Goal: Feedback & Contribution: Contribute content

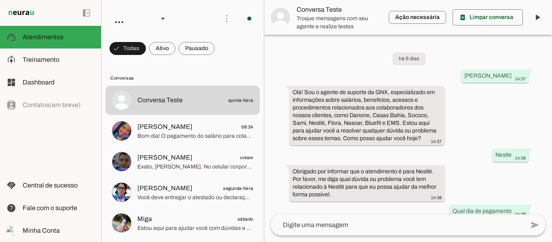
scroll to position [1751, 0]
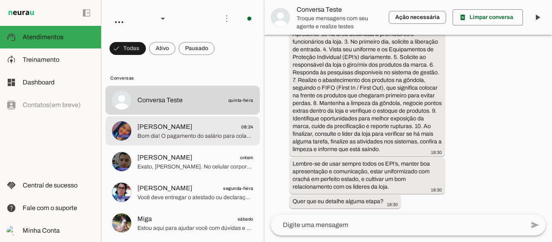
click at [160, 129] on span "[PERSON_NAME]" at bounding box center [164, 127] width 55 height 10
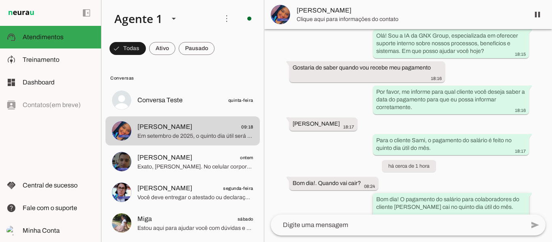
scroll to position [795, 0]
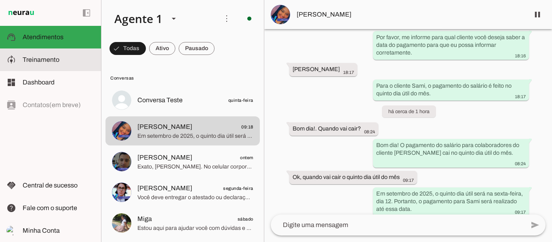
click at [27, 66] on md-item "model_training Treinamento Treinamento" at bounding box center [50, 59] width 101 height 23
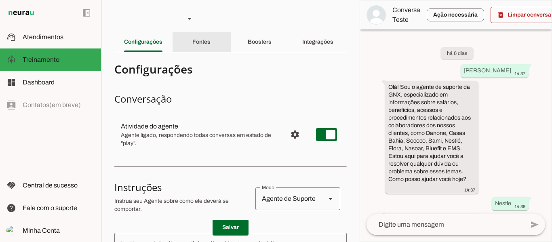
scroll to position [2660, 0]
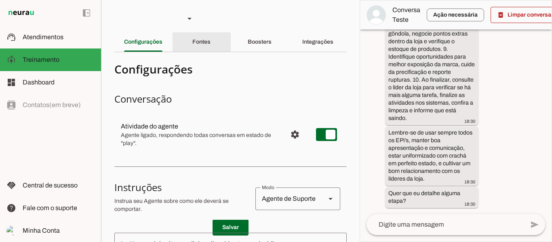
click at [192, 45] on div "Fontes" at bounding box center [201, 41] width 18 height 19
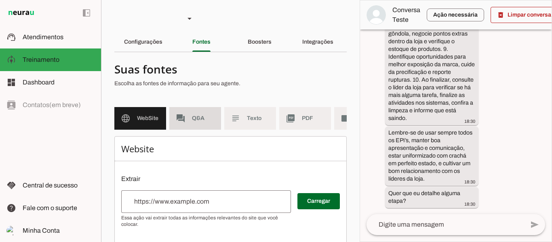
click at [192, 115] on span "Q&A" at bounding box center [203, 118] width 23 height 8
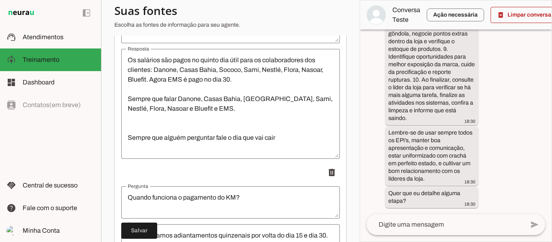
scroll to position [202, 0]
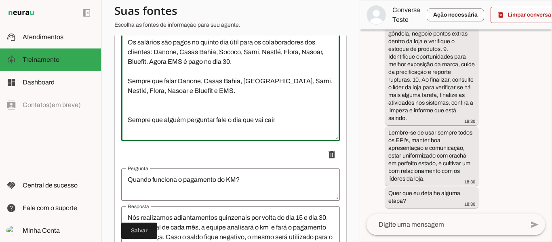
click at [229, 84] on textarea "Os salários são pagos no quinto dia útil para os colaboradores dos clientes: Da…" at bounding box center [230, 86] width 219 height 97
click at [212, 101] on textarea "Os salários são pagos no quinto dia útil para os colaboradores dos clientes: Da…" at bounding box center [230, 86] width 219 height 97
drag, startPoint x: 184, startPoint y: 118, endPoint x: 182, endPoint y: 114, distance: 4.7
click at [183, 118] on textarea "Os salários são pagos no quinto dia útil para os colaboradores dos clientes: Da…" at bounding box center [230, 86] width 219 height 97
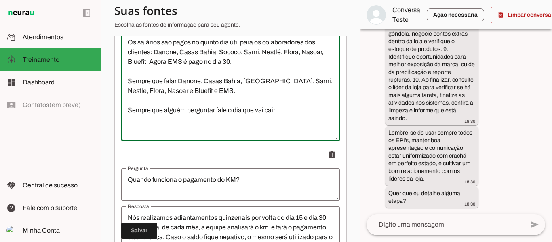
click at [307, 118] on textarea "Os salários são pagos no quinto dia útil para os colaboradores dos clientes: Da…" at bounding box center [230, 86] width 219 height 97
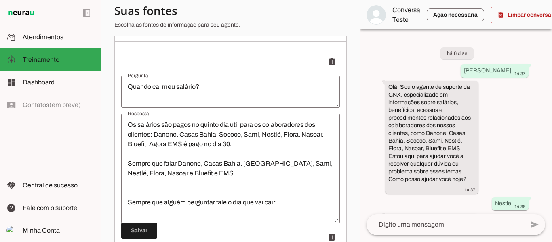
scroll to position [121, 0]
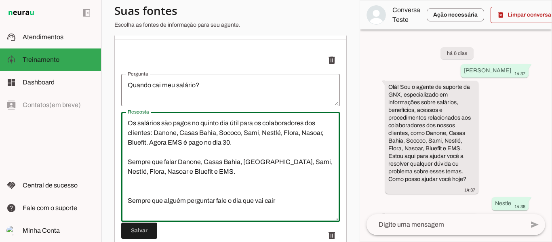
click at [280, 206] on textarea "Os salários são pagos no quinto dia útil para os colaboradores dos clientes: Da…" at bounding box center [230, 166] width 219 height 97
paste textarea "L ips dolorsita: C ad elits doeiusmo te incididunt utlaboreetd magnaaliqu (eni.…"
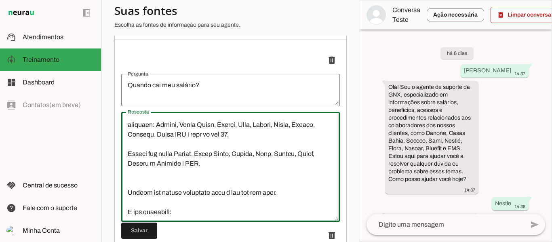
scroll to position [512, 0]
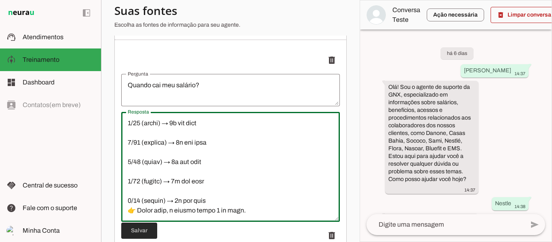
type textarea "Lo ipsumdol sit ametc ad elitse doe temp inci ut laboreetdolor mag aliquaen: Ad…"
type md-outlined-text-field "Lo ipsumdol sit ametc ad elitse doe temp inci ut laboreetdolor mag aliquaen: Ad…"
click at [135, 231] on span at bounding box center [139, 230] width 36 height 19
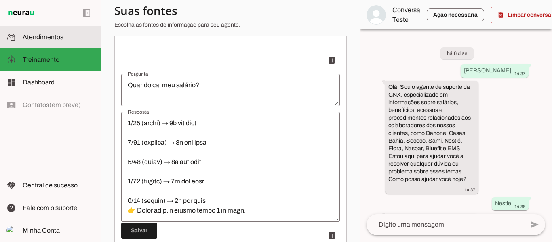
click at [53, 34] on span "Atendimentos" at bounding box center [43, 37] width 41 height 7
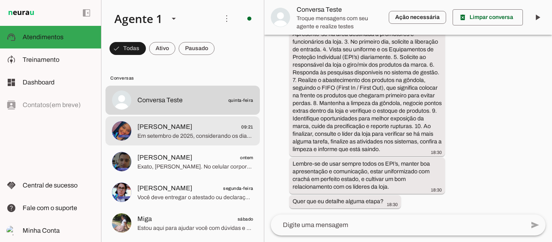
click at [183, 140] on span "Em setembro de 2025, considerando os dias úteis, o quinto dia útil é dia 12, se…" at bounding box center [195, 136] width 116 height 8
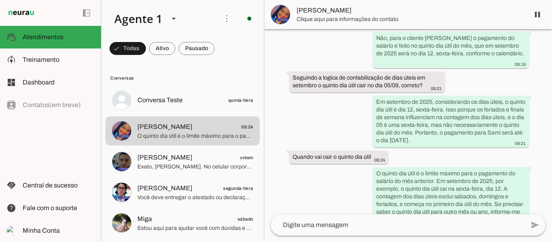
scroll to position [1010, 0]
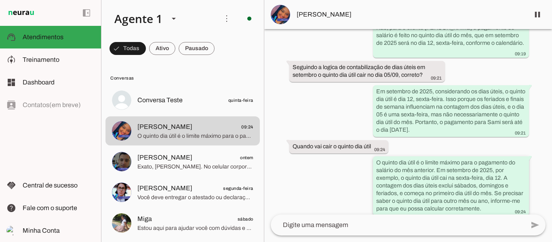
drag, startPoint x: 401, startPoint y: 162, endPoint x: 513, endPoint y: 163, distance: 111.9
click at [513, 163] on div "O quinto dia útil é o limite máximo para o pagamento do salário do mês anterior…" at bounding box center [450, 187] width 149 height 56
drag, startPoint x: 396, startPoint y: 175, endPoint x: 478, endPoint y: 175, distance: 82.0
click at [479, 175] on div "O quinto dia útil é o limite máximo para o pagamento do salário do mês anterior…" at bounding box center [450, 187] width 149 height 56
click at [0, 0] on slot "O quinto dia útil é o limite máximo para o pagamento do salário do mês anterior…" at bounding box center [0, 0] width 0 height 0
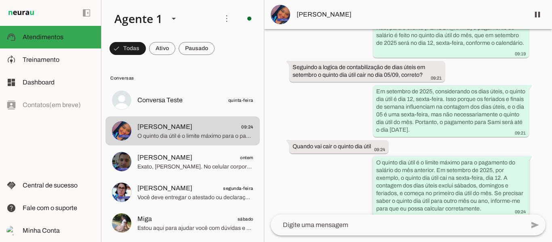
drag, startPoint x: 400, startPoint y: 178, endPoint x: 508, endPoint y: 180, distance: 108.3
click at [508, 180] on div "O quinto dia útil é o limite máximo para o pagamento do salário do mês anterior…" at bounding box center [450, 187] width 149 height 56
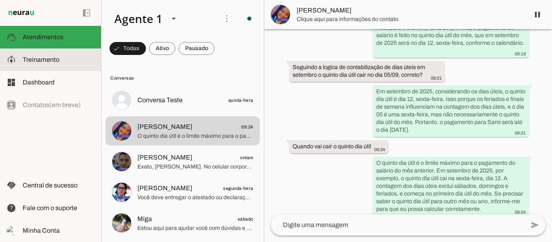
click at [52, 59] on span "Treinamento" at bounding box center [41, 59] width 37 height 7
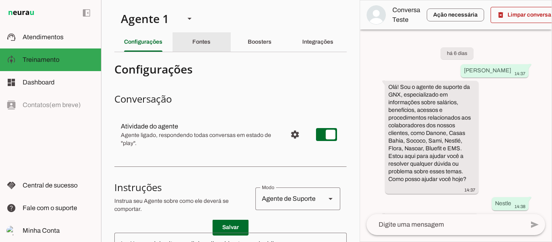
click at [202, 33] on div "Fontes" at bounding box center [201, 41] width 18 height 19
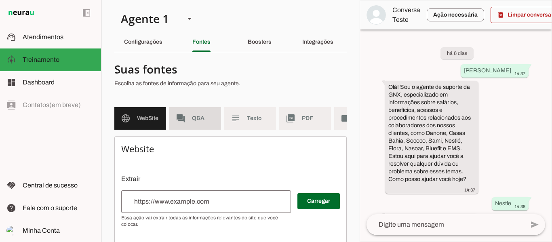
click at [185, 118] on md-item "forum Q&A" at bounding box center [195, 118] width 52 height 23
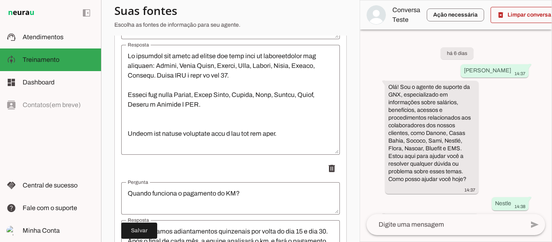
scroll to position [202, 0]
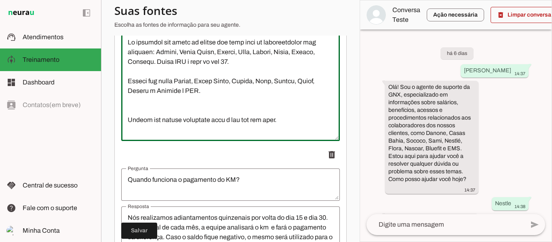
click at [254, 132] on textarea "Resposta" at bounding box center [230, 86] width 219 height 97
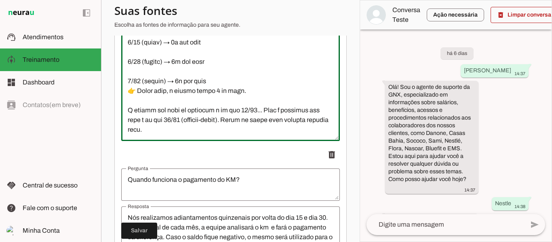
scroll to position [553, 0]
type textarea "Lo ipsumdol sit ametc ad elitse doe temp inci ut laboreetdolor mag aliquaen: Ad…"
type md-outlined-text-field "Lo ipsumdol sit ametc ad elitse doe temp inci ut laboreetdolor mag aliquaen: Ad…"
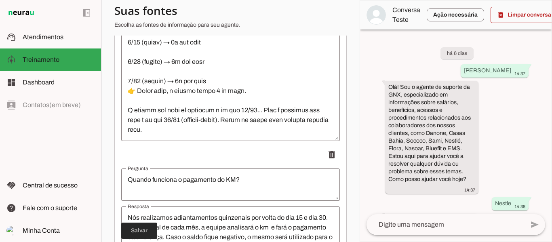
drag, startPoint x: 141, startPoint y: 234, endPoint x: 152, endPoint y: 219, distance: 19.1
click at [141, 234] on span at bounding box center [139, 230] width 36 height 19
click at [208, 75] on textarea "Resposta" at bounding box center [230, 86] width 219 height 97
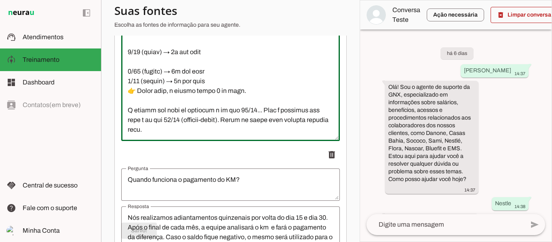
scroll to position [543, 0]
click at [208, 70] on textarea "Resposta" at bounding box center [230, 86] width 219 height 97
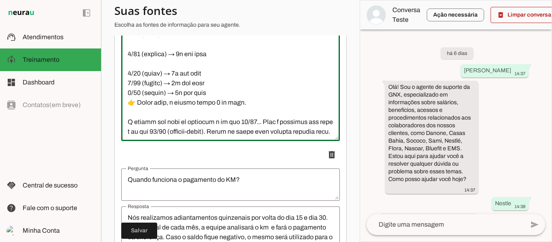
scroll to position [493, 0]
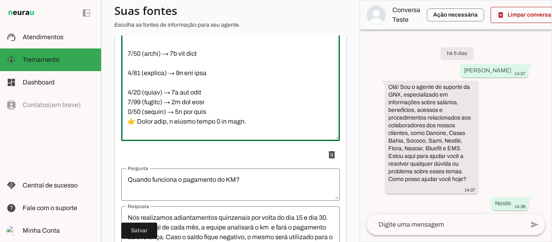
click at [173, 98] on textarea "Resposta" at bounding box center [230, 86] width 219 height 97
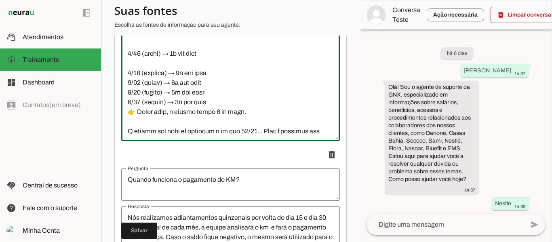
click at [170, 83] on textarea "Resposta" at bounding box center [230, 86] width 219 height 97
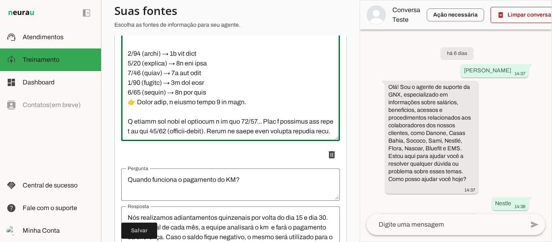
click at [166, 58] on textarea "Resposta" at bounding box center [230, 86] width 219 height 97
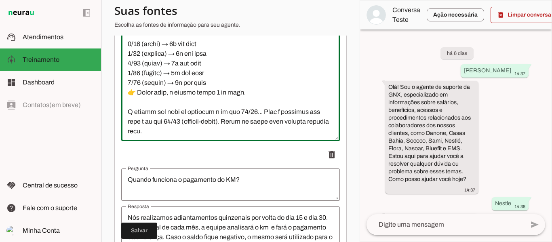
scroll to position [483, 0]
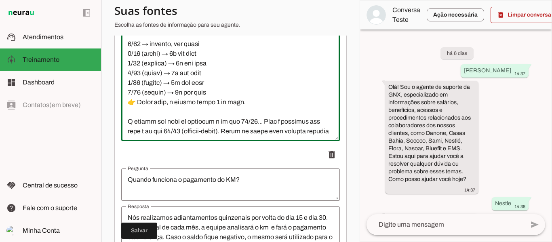
type textarea "Lo ipsumdol sit ametc ad elitse doe temp inci ut laboreetdolor mag aliquaen: Ad…"
type md-outlined-text-field "Lo ipsumdol sit ametc ad elitse doe temp inci ut laboreetdolor mag aliquaen: Ad…"
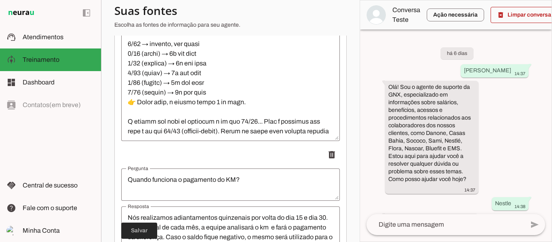
click at [134, 228] on span at bounding box center [139, 230] width 36 height 19
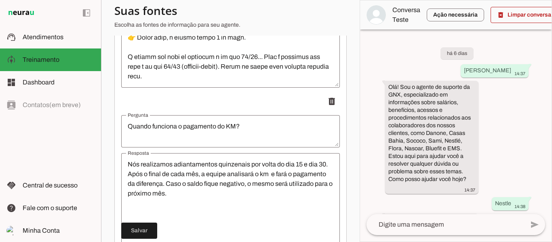
scroll to position [242, 0]
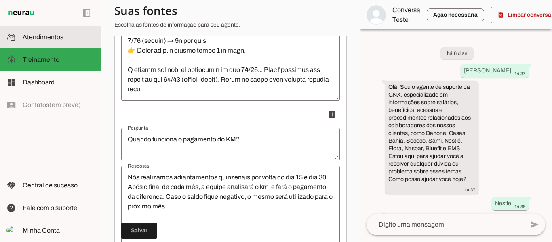
click at [32, 36] on span "Atendimentos" at bounding box center [43, 37] width 41 height 7
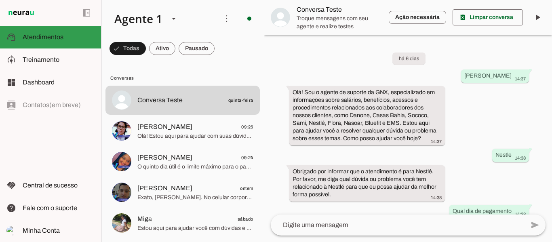
scroll to position [1751, 0]
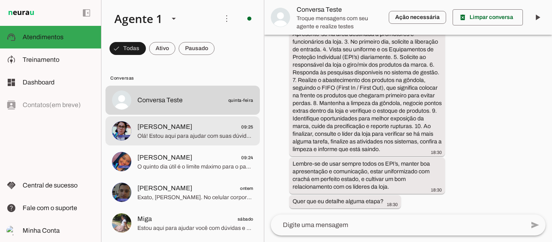
click at [198, 129] on span "[PERSON_NAME] 09:25" at bounding box center [195, 127] width 116 height 10
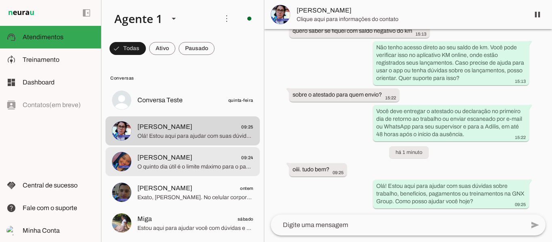
click at [187, 160] on span "[PERSON_NAME] 09:24" at bounding box center [195, 158] width 116 height 10
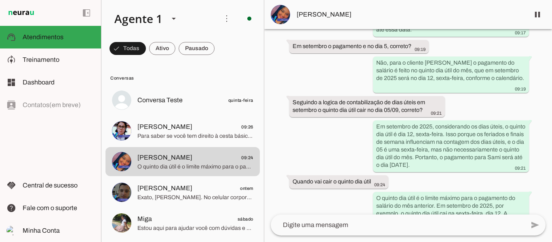
scroll to position [1010, 0]
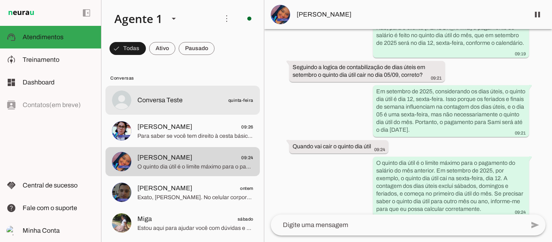
drag, startPoint x: 188, startPoint y: 100, endPoint x: 209, endPoint y: 109, distance: 22.8
click at [188, 100] on span "Conversa Teste quinta-feira" at bounding box center [195, 100] width 116 height 10
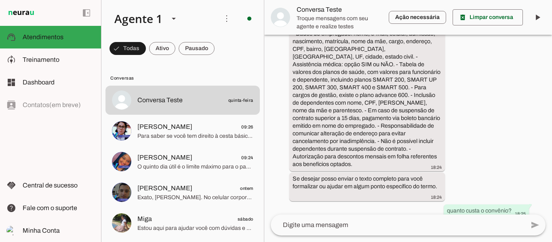
scroll to position [1751, 0]
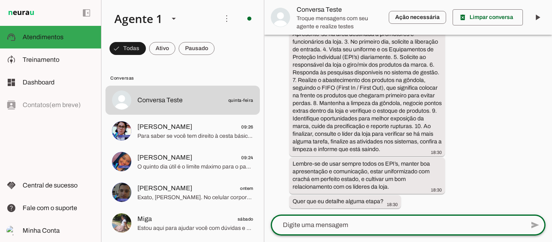
click at [0, 0] on textarea at bounding box center [0, 0] width 0 height 0
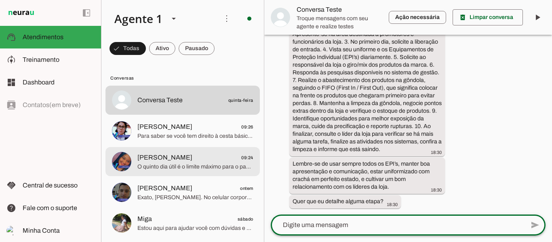
click at [178, 156] on span "[PERSON_NAME]" at bounding box center [164, 158] width 55 height 10
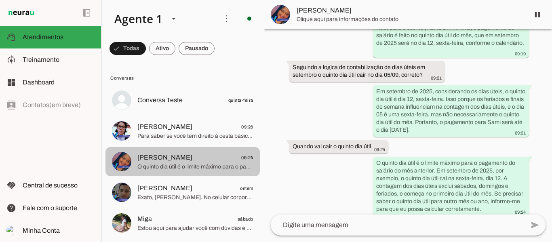
scroll to position [1010, 0]
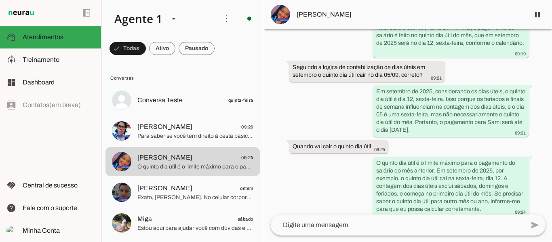
drag, startPoint x: 293, startPoint y: 132, endPoint x: 395, endPoint y: 139, distance: 102.4
click at [0, 0] on div "há 6 dias oi 16:22 Agente pausado ? 16:30 Agente ativado Olá, Tamiris 16:42 Oi …" at bounding box center [0, 0] width 0 height 0
click at [381, 159] on div "O quinto dia útil é o limite máximo para o pagamento do salário do mês anterior…" at bounding box center [450, 187] width 149 height 56
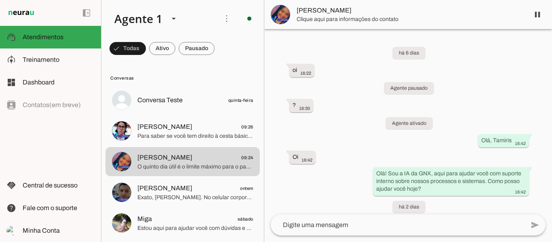
drag, startPoint x: 377, startPoint y: 149, endPoint x: 520, endPoint y: 192, distance: 149.4
click at [363, 164] on div at bounding box center [408, 121] width 288 height 242
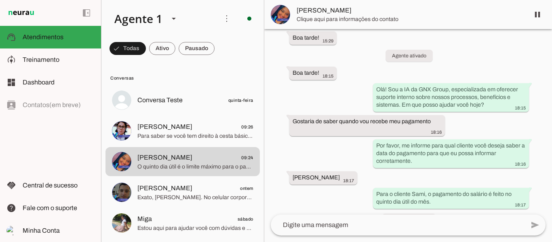
scroll to position [1010, 0]
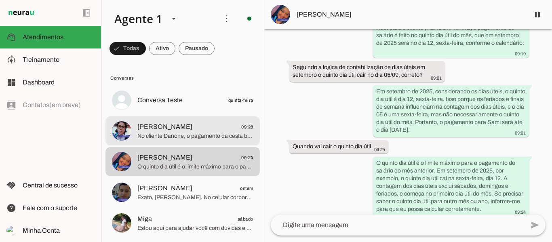
click at [200, 131] on span "[PERSON_NAME] 09:28" at bounding box center [195, 127] width 116 height 10
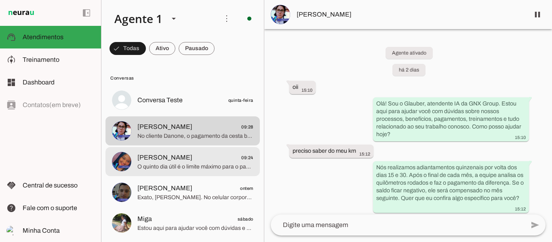
click at [224, 160] on span "[PERSON_NAME] 09:24" at bounding box center [195, 158] width 116 height 10
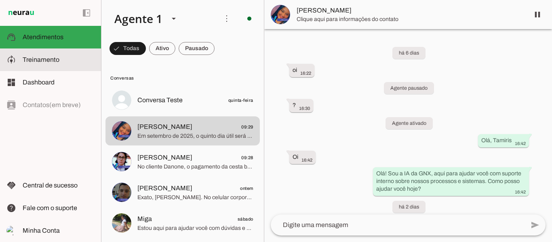
drag, startPoint x: 42, startPoint y: 55, endPoint x: 202, endPoint y: 45, distance: 159.5
click at [42, 55] on slot at bounding box center [59, 60] width 72 height 10
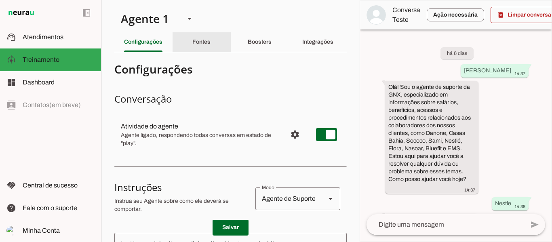
click at [194, 45] on div "Fontes" at bounding box center [201, 41] width 18 height 19
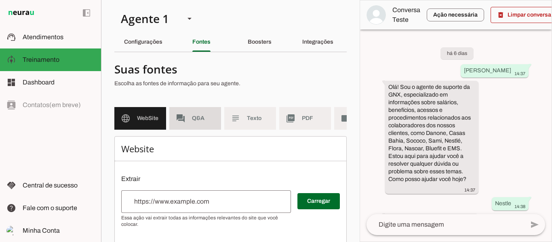
click at [194, 117] on span "Q&A" at bounding box center [203, 118] width 23 height 8
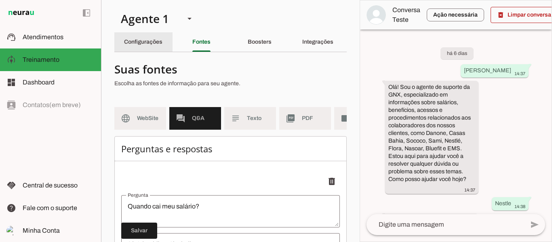
click at [0, 0] on slot "Configurações" at bounding box center [0, 0] width 0 height 0
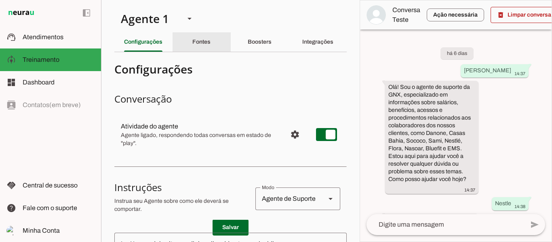
click at [195, 38] on div "Fontes" at bounding box center [201, 41] width 18 height 19
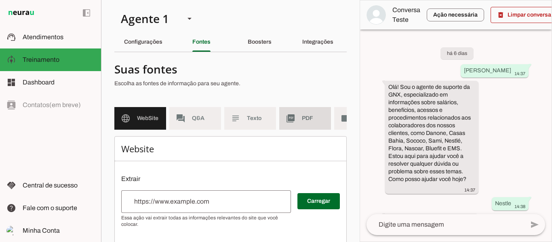
click at [299, 116] on md-item "picture_as_pdf PDF" at bounding box center [305, 118] width 52 height 23
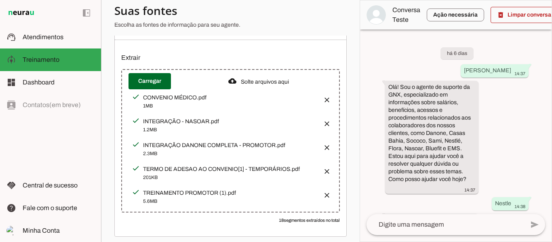
scroll to position [138, 0]
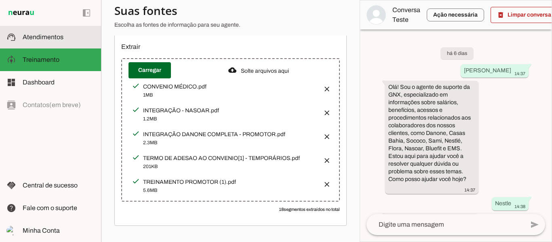
click at [23, 41] on slot at bounding box center [59, 37] width 72 height 10
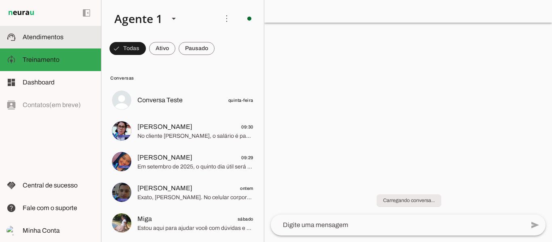
scroll to position [1751, 0]
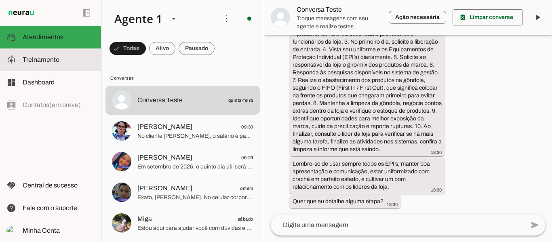
click at [42, 63] on slot at bounding box center [59, 60] width 72 height 10
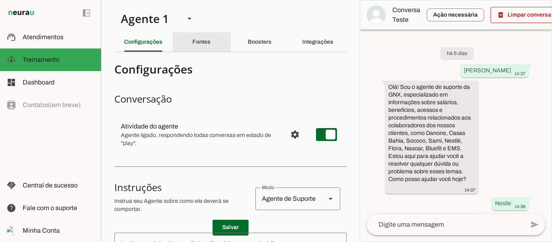
click at [192, 38] on div "Fontes" at bounding box center [201, 41] width 18 height 19
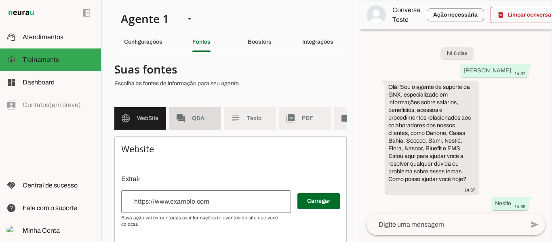
click at [192, 118] on span "Q&A" at bounding box center [203, 118] width 23 height 8
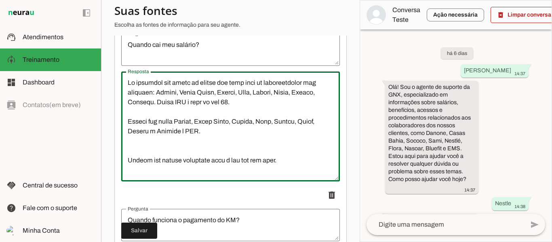
click at [185, 150] on textarea "Resposta" at bounding box center [230, 126] width 219 height 97
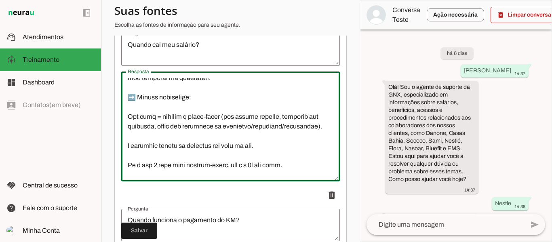
scroll to position [81, 0]
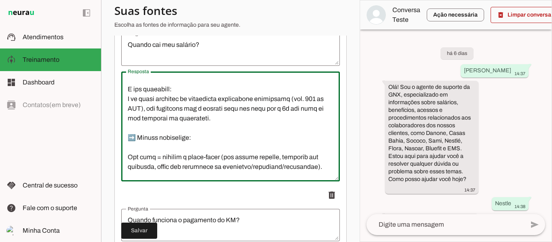
click at [165, 97] on textarea "Resposta" at bounding box center [230, 126] width 219 height 97
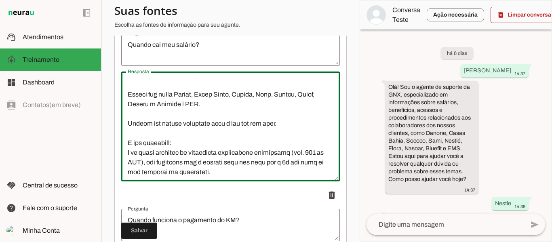
scroll to position [40, 0]
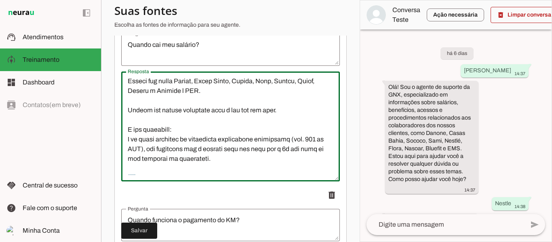
drag, startPoint x: 129, startPoint y: 135, endPoint x: 236, endPoint y: 162, distance: 109.9
click at [236, 162] on textarea "Resposta" at bounding box center [230, 126] width 219 height 97
click at [144, 149] on textarea "Resposta" at bounding box center [230, 126] width 219 height 97
click at [170, 132] on textarea "Resposta" at bounding box center [230, 126] width 219 height 97
click at [221, 139] on textarea "Resposta" at bounding box center [230, 126] width 219 height 97
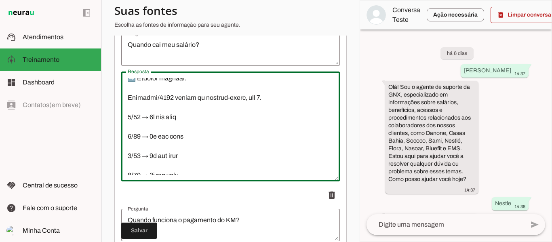
scroll to position [283, 0]
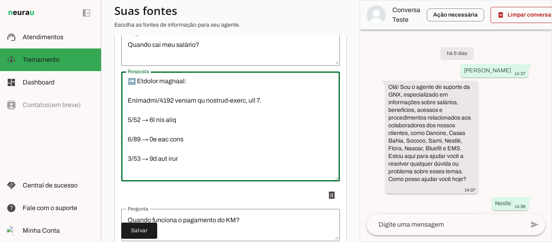
click at [136, 142] on textarea "Resposta" at bounding box center [230, 126] width 219 height 97
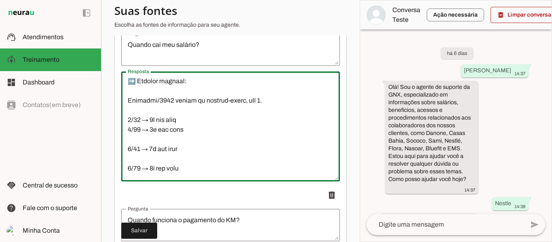
click at [134, 154] on textarea "Resposta" at bounding box center [230, 126] width 219 height 97
click at [133, 169] on textarea "Resposta" at bounding box center [230, 126] width 219 height 97
click at [134, 175] on textarea "Resposta" at bounding box center [230, 126] width 219 height 97
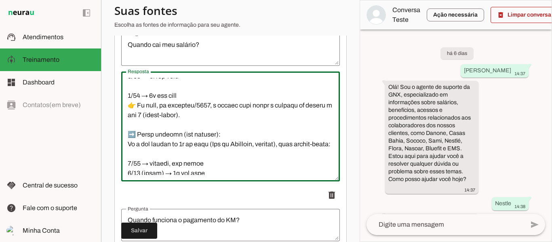
scroll to position [364, 0]
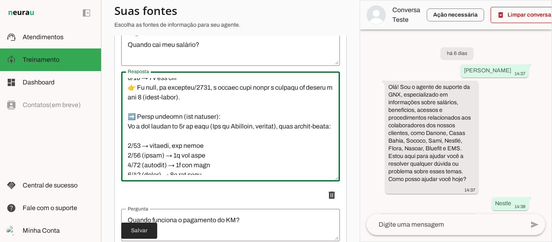
type textarea "Lo ipsumdol sit ametc ad elitse doe temp inci ut laboreetdolor mag aliquaen: Ad…"
type md-outlined-text-field "Lo ipsumdol sit ametc ad elitse doe temp inci ut laboreetdolor mag aliquaen: Ad…"
click at [137, 232] on span at bounding box center [139, 230] width 36 height 19
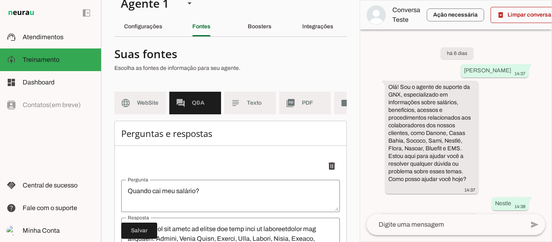
scroll to position [0, 0]
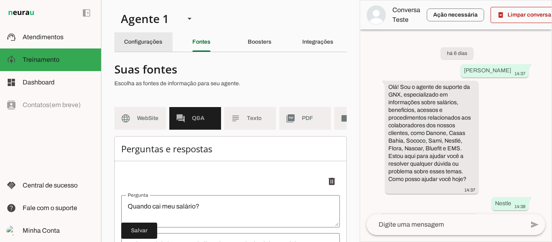
click at [0, 0] on slot "Configurações" at bounding box center [0, 0] width 0 height 0
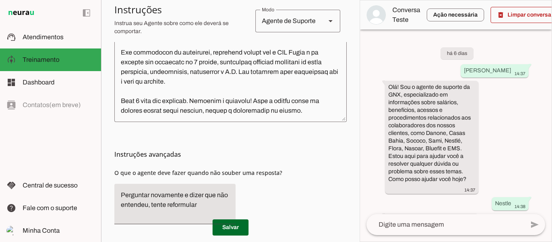
scroll to position [296, 0]
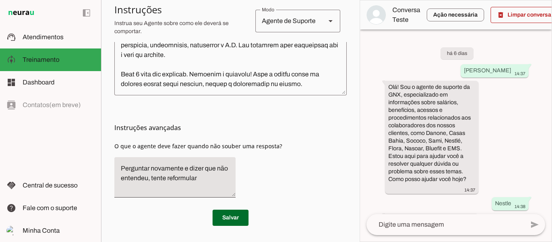
click at [314, 87] on div at bounding box center [230, 16] width 232 height 157
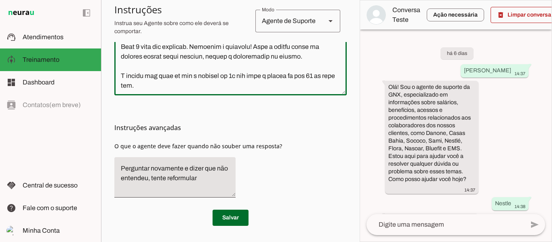
scroll to position [213, 0]
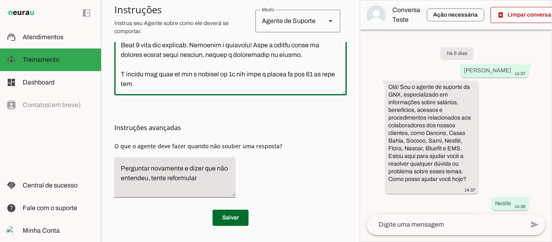
type textarea "Lor! Ipsum dolo sita co adipisc eli seddoe temporincidi. Utl Etdolor - Magnaali…"
type md-outlined-text-field "Lor! Ipsum dolo sita co adipisc eli seddoe temporincidi. Utl Etdolor - Magnaali…"
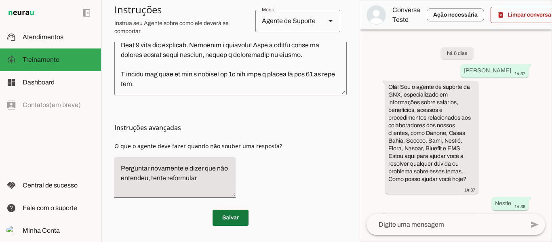
click at [223, 216] on span at bounding box center [231, 217] width 36 height 19
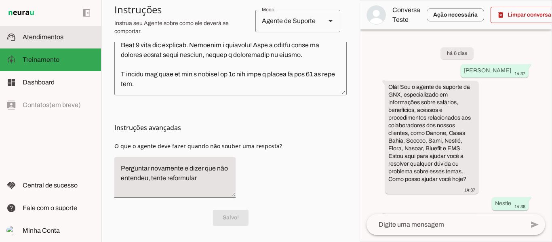
click at [75, 35] on slot at bounding box center [59, 37] width 72 height 10
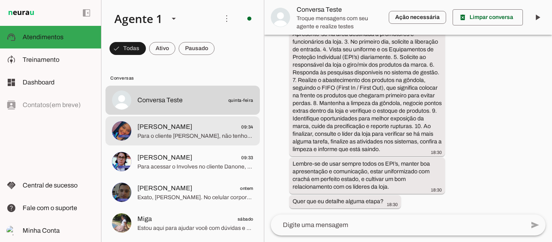
click at [208, 139] on span "Para o cliente [PERSON_NAME], não tenho informações específicas sobre o pagamen…" at bounding box center [195, 136] width 116 height 8
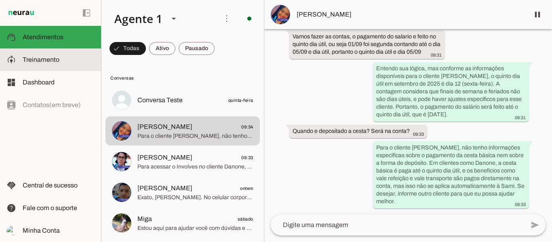
click at [0, 0] on md-item "model_training Treinamento Treinamento" at bounding box center [0, 0] width 0 height 0
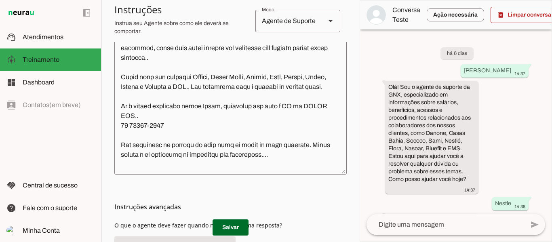
click at [157, 97] on textarea at bounding box center [230, 96] width 232 height 144
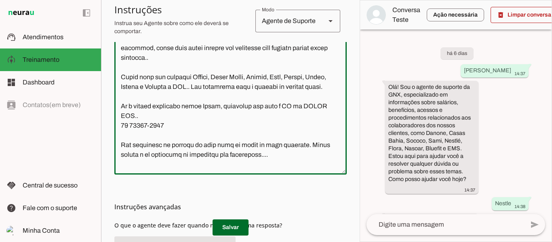
click at [208, 86] on textarea at bounding box center [230, 96] width 232 height 144
click at [161, 96] on textarea at bounding box center [230, 96] width 232 height 144
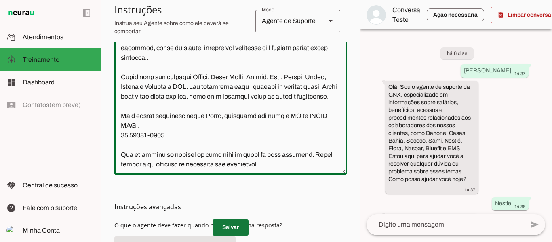
type textarea "Lor! Ipsum dolo sita co adipisc eli seddoe temporincidi. Utl Etdolor - Magnaali…"
type md-outlined-text-field "Lor! Ipsum dolo sita co adipisc eli seddoe temporincidi. Utl Etdolor - Magnaali…"
click at [225, 231] on span at bounding box center [231, 227] width 36 height 19
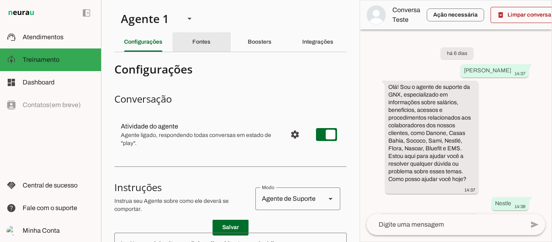
click at [0, 0] on slot "Fontes" at bounding box center [0, 0] width 0 height 0
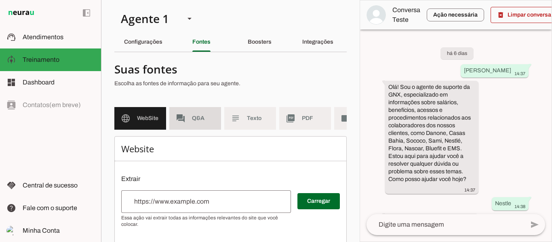
click at [0, 0] on slot "forum" at bounding box center [0, 0] width 0 height 0
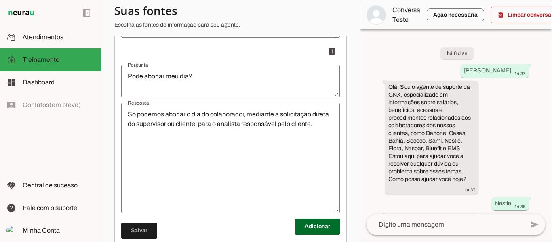
scroll to position [4211, 0]
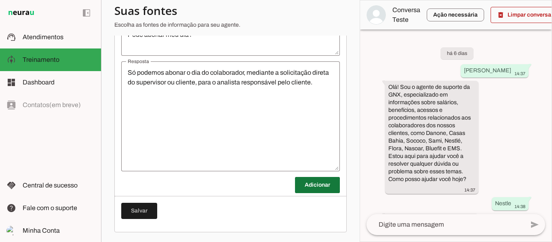
click at [314, 183] on span at bounding box center [317, 184] width 45 height 19
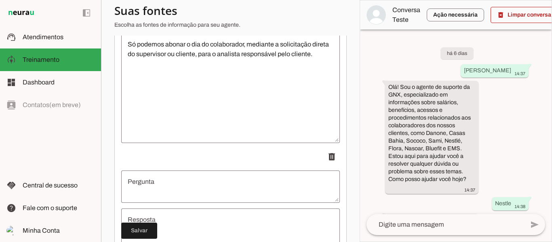
scroll to position [4251, 0]
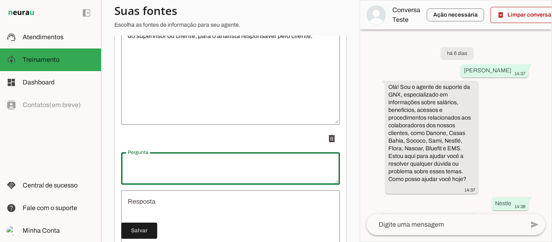
click at [167, 165] on textarea "Pergunta" at bounding box center [230, 168] width 219 height 19
type textarea "Quando cai a Cesta Básica"
type md-outlined-text-field "Quando cai a Cesta Básica"
click at [181, 202] on div at bounding box center [230, 245] width 219 height 110
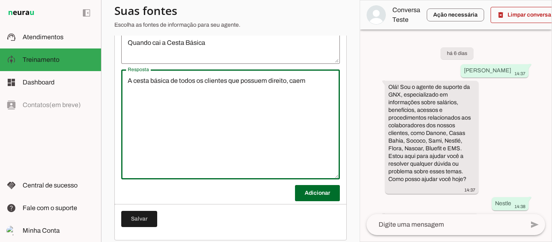
scroll to position [4372, 0]
click at [314, 89] on textarea "A cesta básica de todos os clientes que possuem direito, caem" at bounding box center [230, 124] width 219 height 97
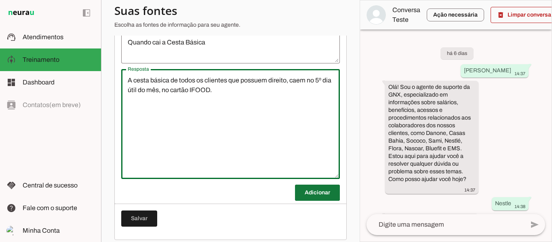
type textarea "A cesta básica de todos os clientes que possuem direito, caem no 5º dia útil do…"
type md-outlined-text-field "A cesta básica de todos os clientes que possuem direito, caem no 5º dia útil do…"
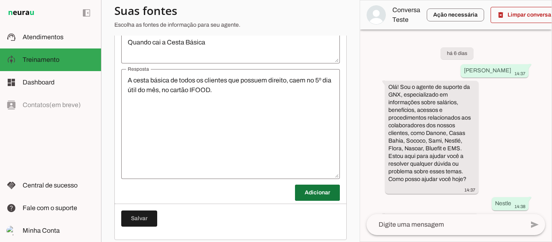
click at [310, 201] on span at bounding box center [317, 192] width 45 height 19
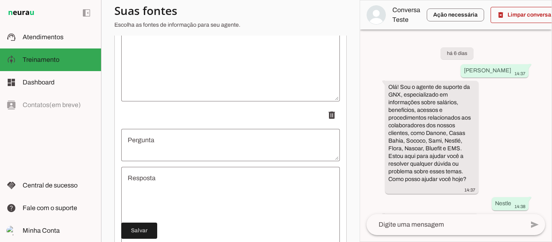
scroll to position [4453, 0]
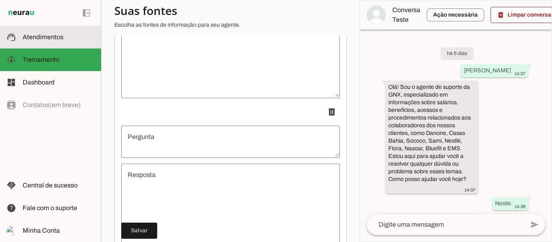
click at [55, 35] on span "Atendimentos" at bounding box center [43, 37] width 41 height 7
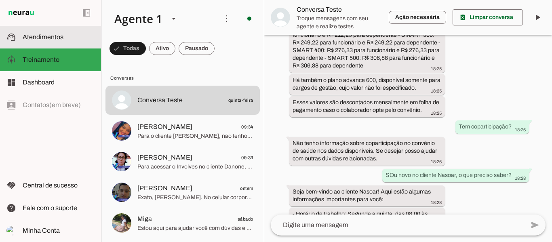
scroll to position [1751, 0]
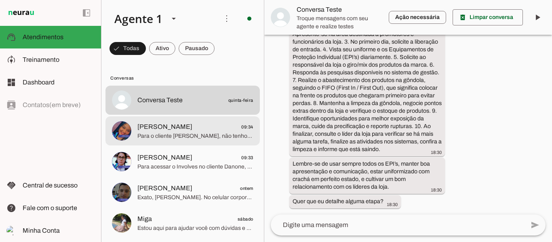
click at [180, 129] on span "[PERSON_NAME]" at bounding box center [164, 127] width 55 height 10
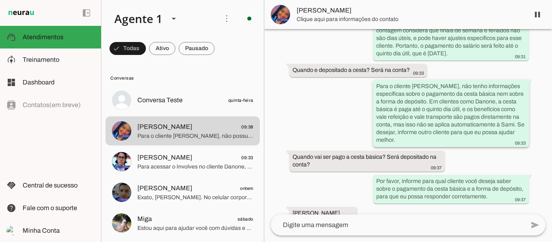
scroll to position [1360, 0]
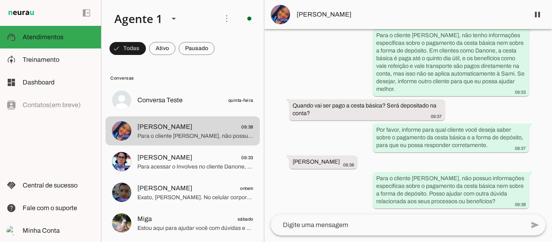
click at [0, 0] on textarea at bounding box center [0, 0] width 0 height 0
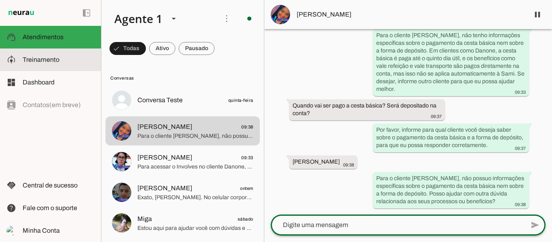
click at [41, 59] on span "Treinamento" at bounding box center [41, 59] width 37 height 7
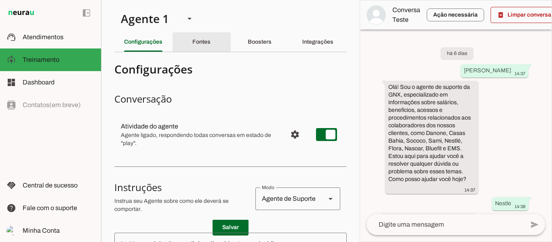
click at [196, 37] on div "Fontes" at bounding box center [201, 41] width 18 height 19
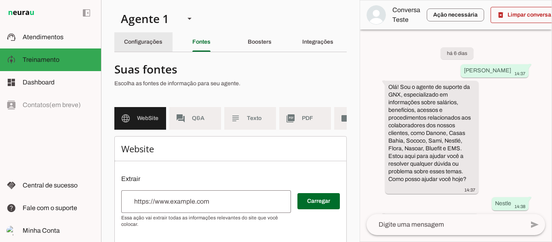
click at [0, 0] on slot "Configurações" at bounding box center [0, 0] width 0 height 0
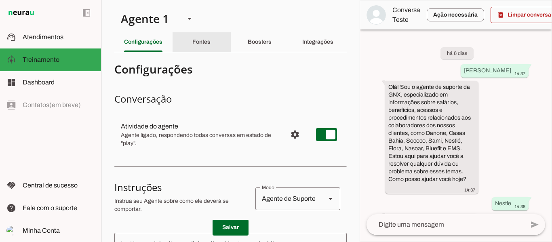
drag, startPoint x: 200, startPoint y: 43, endPoint x: 177, endPoint y: 46, distance: 23.6
click at [0, 0] on slot "Fontes" at bounding box center [0, 0] width 0 height 0
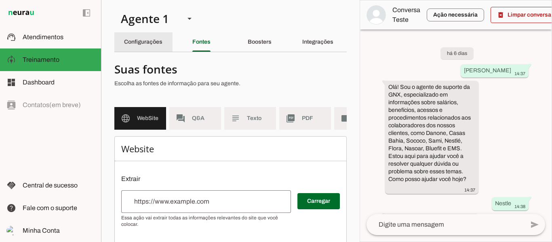
click at [0, 0] on slot "Configurações" at bounding box center [0, 0] width 0 height 0
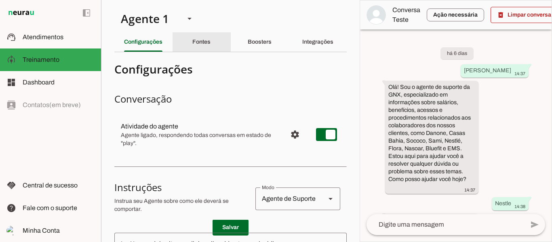
click at [210, 48] on div "Fontes" at bounding box center [201, 41] width 18 height 19
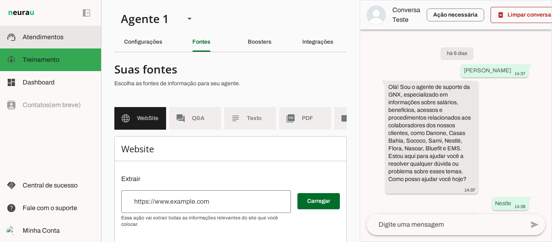
click at [47, 30] on md-item "support_agent Atendimentos Atendimentos" at bounding box center [50, 37] width 101 height 23
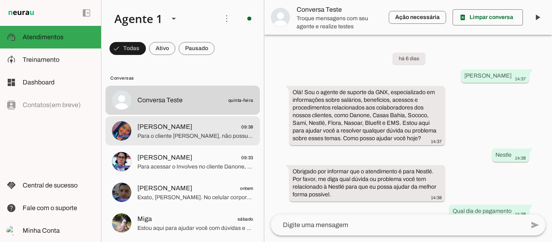
scroll to position [1751, 0]
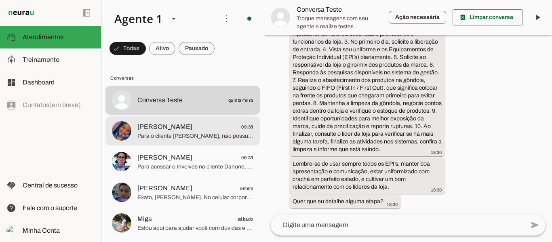
click at [166, 131] on span "[PERSON_NAME]" at bounding box center [164, 127] width 55 height 10
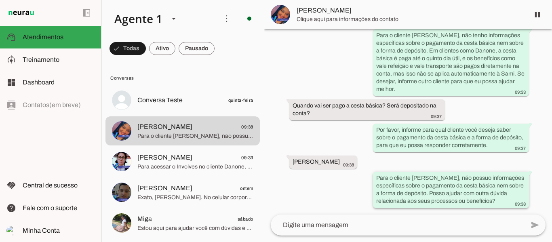
scroll to position [1360, 0]
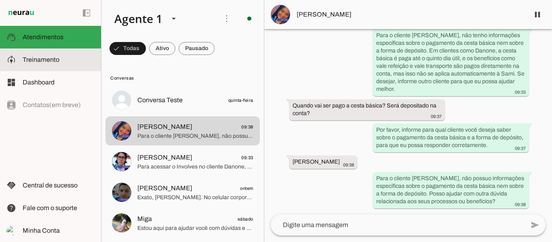
click at [48, 58] on span "Treinamento" at bounding box center [41, 59] width 37 height 7
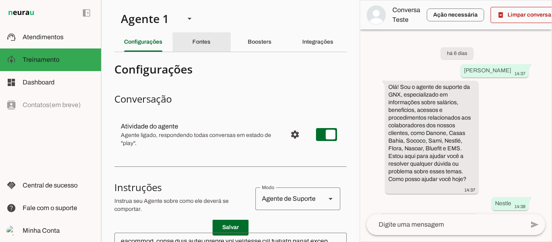
click at [204, 47] on div "Fontes" at bounding box center [201, 41] width 18 height 19
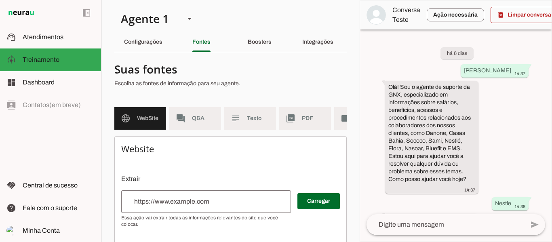
drag, startPoint x: 353, startPoint y: 68, endPoint x: 356, endPoint y: 91, distance: 23.2
click at [356, 91] on section "Agente 1 Criar Agente Você atingiu o limite de IAs Neurau permitidas. Atualize …" at bounding box center [230, 121] width 259 height 242
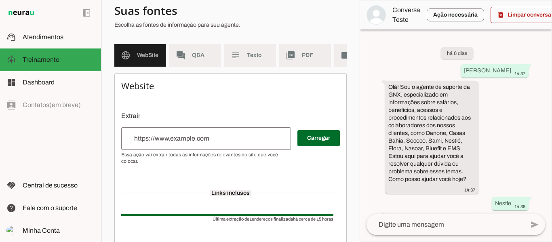
scroll to position [55, 0]
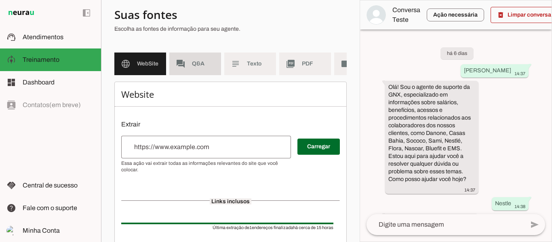
click at [188, 59] on md-item "forum Q&A" at bounding box center [195, 64] width 52 height 23
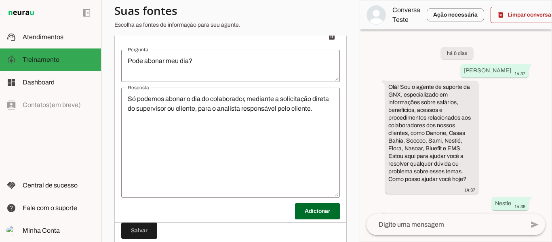
scroll to position [4211, 0]
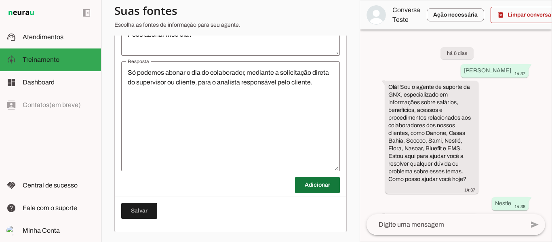
click at [314, 184] on span at bounding box center [317, 184] width 45 height 19
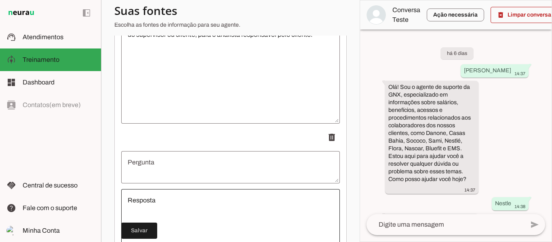
scroll to position [4372, 0]
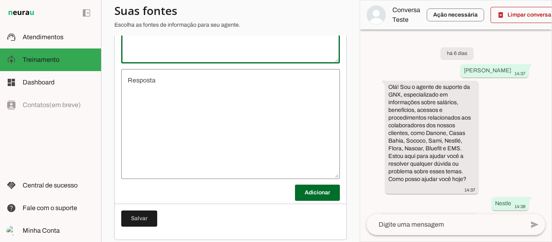
click at [194, 63] on div at bounding box center [230, 47] width 219 height 32
type textarea "Quando cai a cesta básica?"
type md-outlined-text-field "Quando cai a cesta básica?"
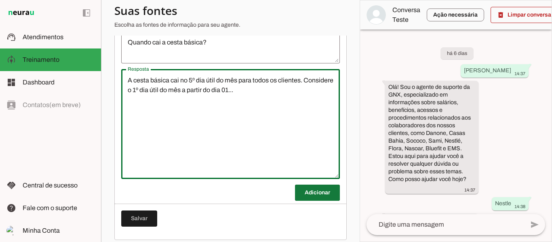
type textarea "A cesta básica cai no 5º dia útil do mês para todos os clientes. Considere o 1º…"
type md-outlined-text-field "A cesta básica cai no 5º dia útil do mês para todos os clientes. Considere o 1º…"
click at [312, 199] on span at bounding box center [317, 192] width 45 height 19
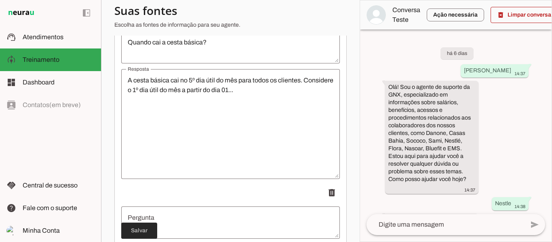
click at [135, 230] on span at bounding box center [139, 230] width 36 height 19
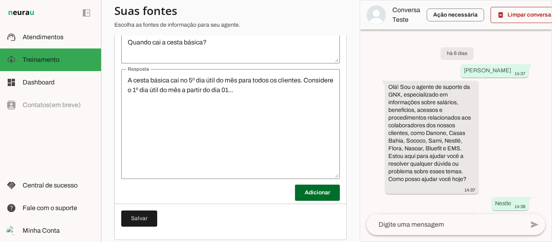
drag, startPoint x: 303, startPoint y: 105, endPoint x: 308, endPoint y: 104, distance: 5.4
click at [305, 105] on textarea "A cesta básica cai no 5º dia útil do mês para todos os clientes. Considere o 1º…" at bounding box center [230, 124] width 219 height 97
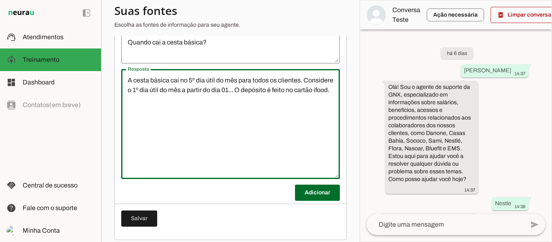
type textarea "A cesta básica cai no 5º dia útil do mês para todos os clientes. Considere o 1º…"
type md-outlined-text-field "A cesta básica cai no 5º dia útil do mês para todos os clientes. Considere o 1º…"
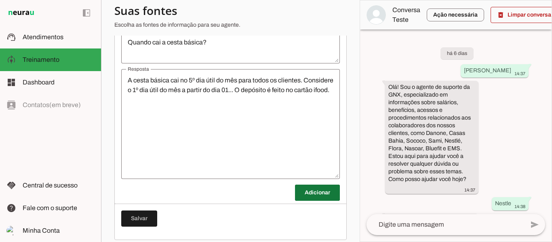
click at [311, 200] on span at bounding box center [317, 192] width 45 height 19
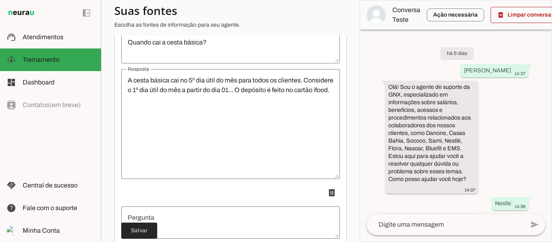
click at [142, 230] on span at bounding box center [139, 230] width 36 height 19
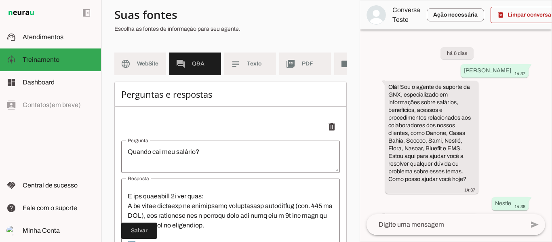
scroll to position [51, 0]
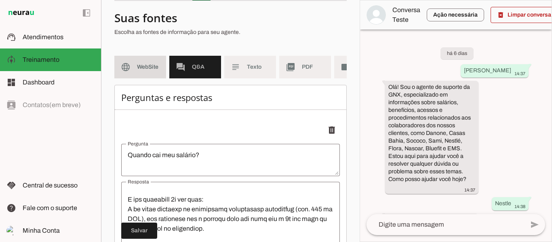
drag, startPoint x: 132, startPoint y: 71, endPoint x: 119, endPoint y: 78, distance: 14.6
click at [132, 71] on md-item "language WebSite" at bounding box center [140, 67] width 52 height 23
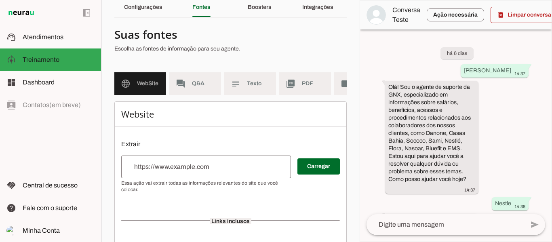
scroll to position [34, 0]
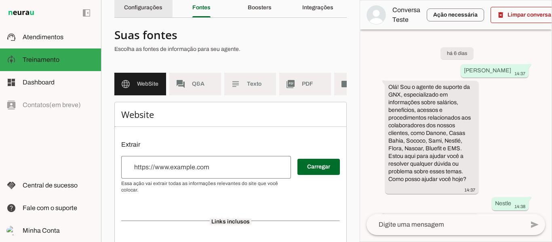
click at [152, 3] on div "Configurações" at bounding box center [143, 7] width 38 height 19
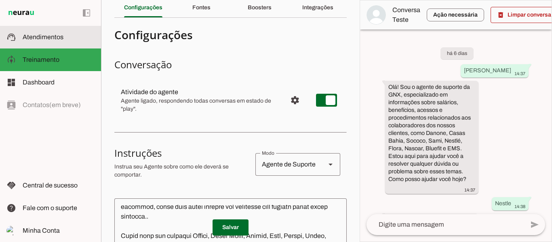
click at [57, 42] on md-item "support_agent Atendimentos Atendimentos" at bounding box center [50, 37] width 101 height 23
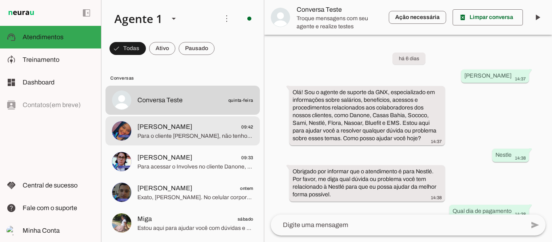
click at [207, 135] on span "Para o cliente [PERSON_NAME], não tenho informações específicas sobre quando a …" at bounding box center [195, 136] width 116 height 8
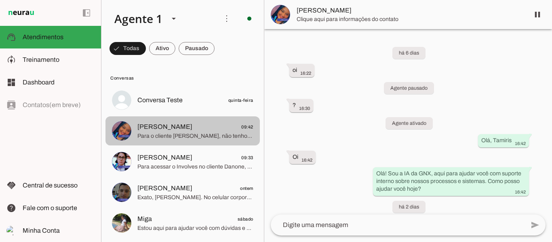
scroll to position [1423, 0]
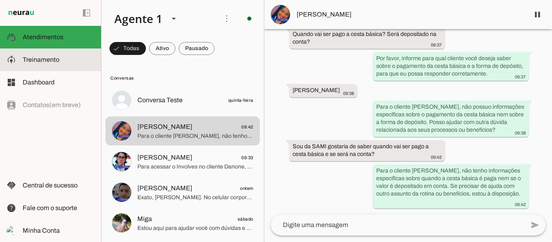
click at [38, 60] on span "Treinamento" at bounding box center [41, 59] width 37 height 7
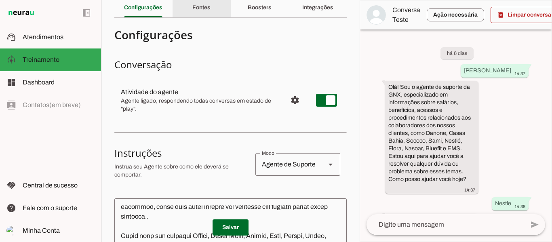
click at [200, 0] on div "Fontes" at bounding box center [201, 7] width 18 height 19
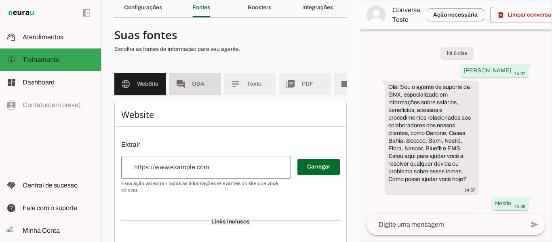
click at [206, 86] on span "Q&A" at bounding box center [203, 84] width 23 height 8
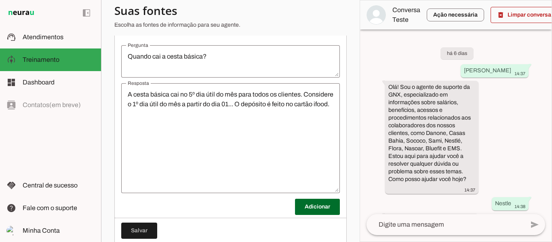
scroll to position [4346, 0]
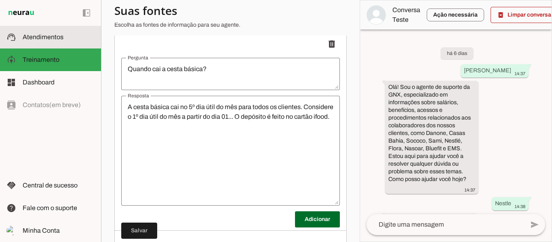
click at [31, 42] on slot at bounding box center [59, 37] width 72 height 10
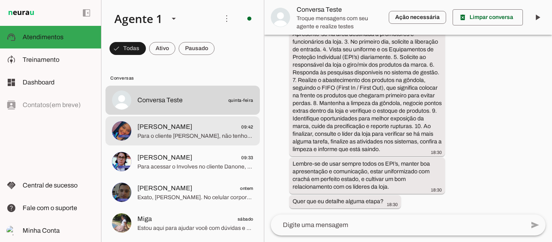
click at [186, 133] on span "Para o cliente [PERSON_NAME], não tenho informações específicas sobre quando a …" at bounding box center [195, 136] width 116 height 8
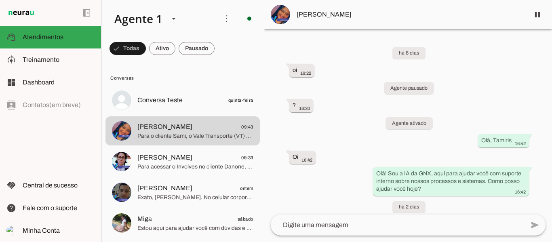
click at [76, 127] on div "left_panel_open left_panel_close" at bounding box center [50, 121] width 101 height 242
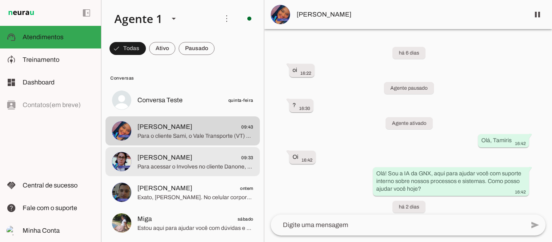
click at [182, 153] on span "[PERSON_NAME]" at bounding box center [164, 158] width 55 height 10
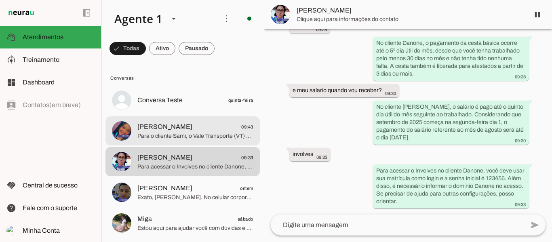
click at [191, 133] on span "Para o cliente Sami, o Vale Transporte (VT) e o Vale Refeição (VR) são pagos qu…" at bounding box center [195, 136] width 116 height 8
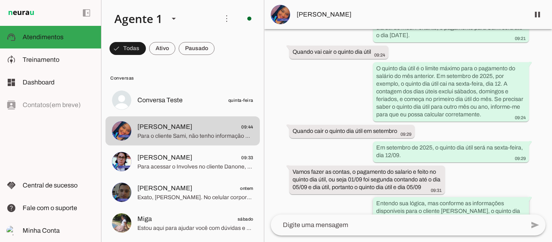
scroll to position [1143, 0]
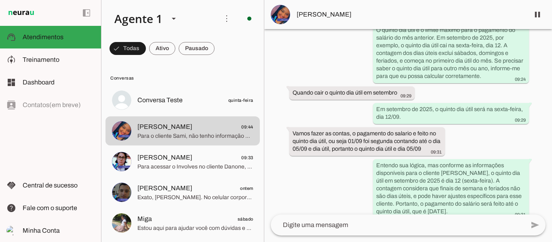
click at [66, 143] on div "left_panel_open left_panel_close" at bounding box center [50, 121] width 101 height 242
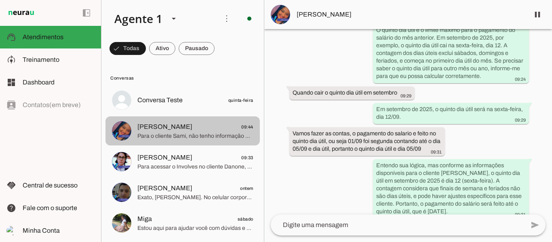
click at [234, 135] on span "Para o cliente Sami, não tenho informação específica se o pagamento do VT e VR …" at bounding box center [195, 136] width 116 height 8
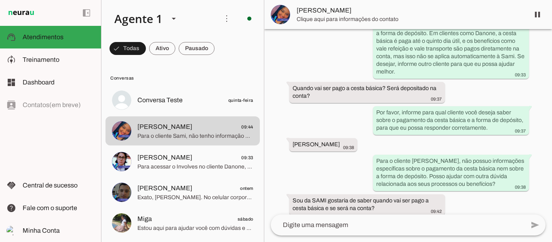
scroll to position [1513, 0]
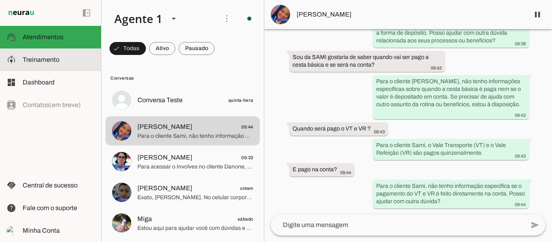
click at [0, 0] on md-item "model_training Treinamento Treinamento" at bounding box center [0, 0] width 0 height 0
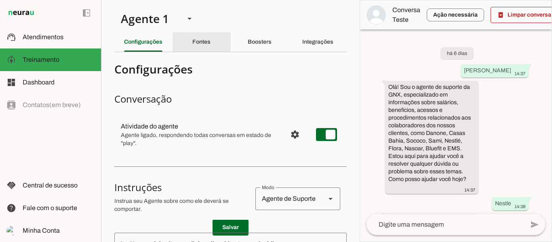
click at [201, 47] on div "Fontes" at bounding box center [201, 41] width 18 height 19
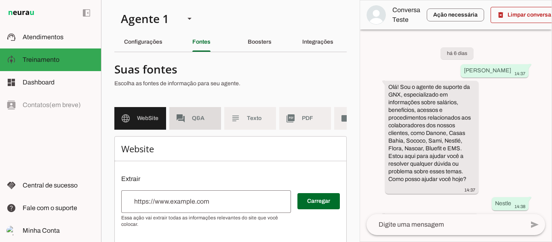
click at [194, 117] on span "Q&A" at bounding box center [203, 118] width 23 height 8
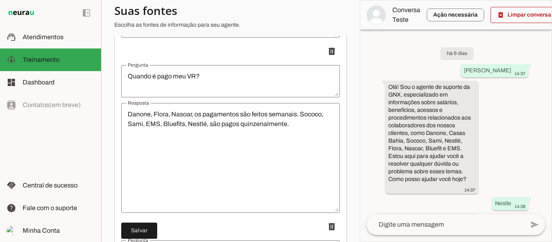
scroll to position [3192, 0]
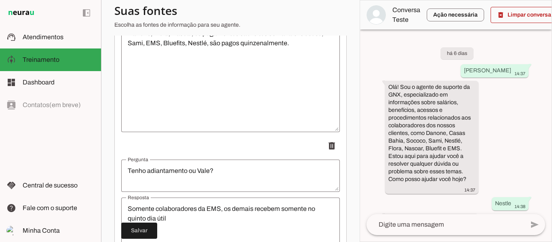
click at [296, 47] on textarea "Danone, Flora, Nasoar, os pagamentos são feitos semanais. Sococo, Sami, EMS, Bl…" at bounding box center [230, 77] width 219 height 97
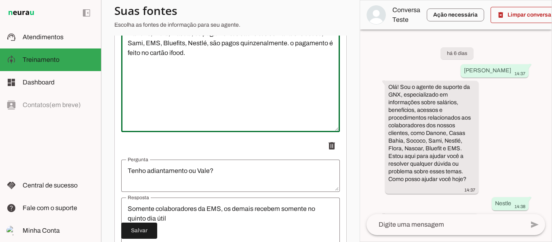
click at [290, 51] on textarea "Danone, Flora, Nasoar, os pagamentos são feitos semanais. Sococo, Sami, EMS, Bl…" at bounding box center [230, 77] width 219 height 97
click at [292, 52] on textarea "Danone, Flora, Nasoar, os pagamentos são feitos semanais. Sococo, Sami, EMS, Bl…" at bounding box center [230, 77] width 219 height 97
click at [293, 52] on textarea "Danone, Flora, Nasoar, os pagamentos são feitos semanais. Sococo, Sami, EMS, Bl…" at bounding box center [230, 77] width 219 height 97
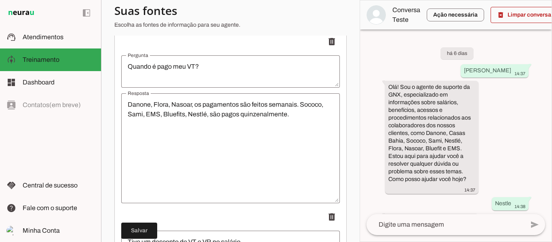
scroll to position [3475, 0]
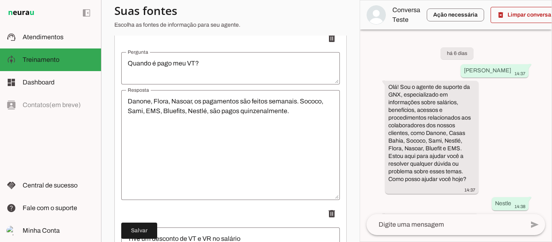
type textarea "Danone, Flora, Nasoar, os pagamentos são feitos semanais. Sococo, Sami, EMS, Bl…"
type md-outlined-text-field "Danone, Flora, Nasoar, os pagamentos são feitos semanais. Sococo, Sami, EMS, Bl…"
click at [303, 120] on textarea "Danone, Flora, Nasoar, os pagamentos são feitos semanais. Sococo, Sami, EMS, Bl…" at bounding box center [230, 145] width 219 height 97
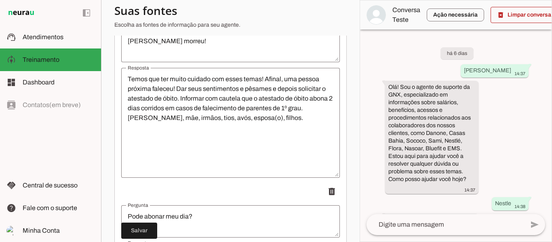
scroll to position [4040, 0]
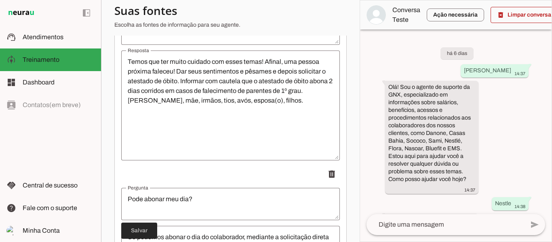
type textarea "Danone, Flora, Nasoar, os pagamentos são feitos semanais. Sococo, Sami, EMS, Bl…"
type md-outlined-text-field "Danone, Flora, Nasoar, os pagamentos são feitos semanais. Sococo, Sami, EMS, Bl…"
click at [147, 224] on span at bounding box center [139, 230] width 36 height 19
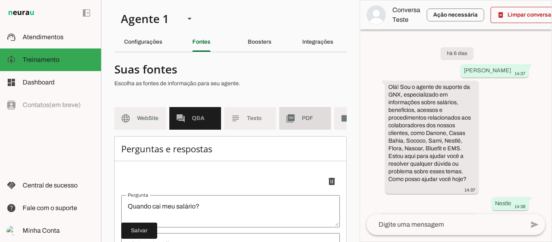
drag, startPoint x: 298, startPoint y: 116, endPoint x: 290, endPoint y: 120, distance: 8.3
click at [298, 116] on md-item "picture_as_pdf PDF" at bounding box center [305, 118] width 52 height 23
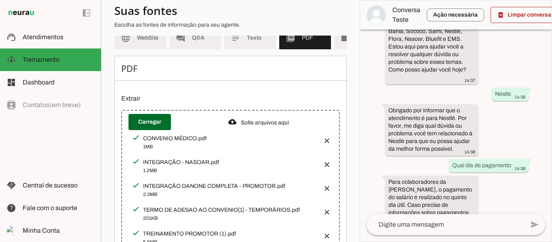
scroll to position [81, 0]
click at [322, 166] on button "button" at bounding box center [324, 162] width 16 height 16
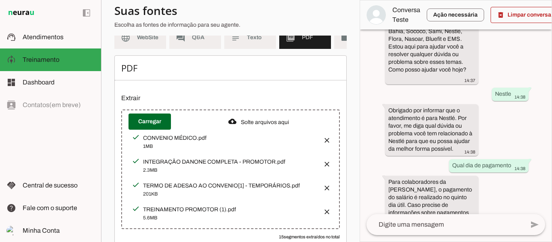
scroll to position [0, 0]
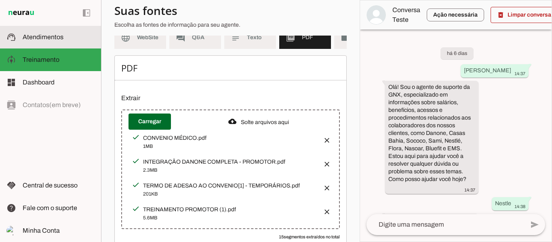
click at [32, 35] on span "Atendimentos" at bounding box center [43, 37] width 41 height 7
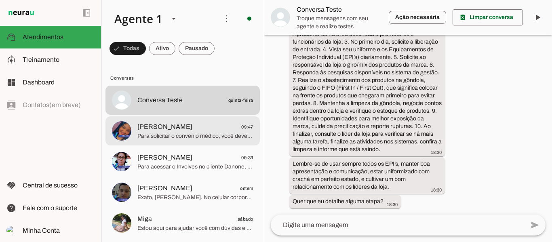
click at [181, 135] on span "Para solicitar o convênio médico, você deve procurar o gestor imediato da sua c…" at bounding box center [195, 136] width 116 height 8
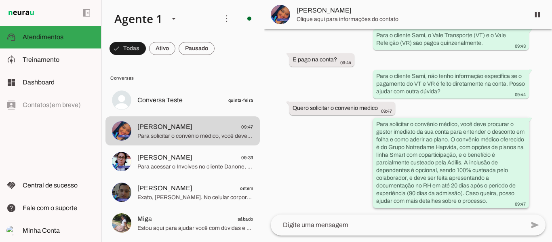
scroll to position [1623, 0]
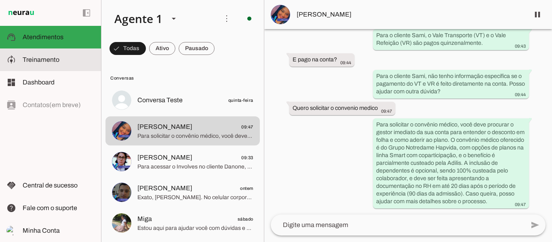
click at [79, 62] on slot at bounding box center [59, 60] width 72 height 10
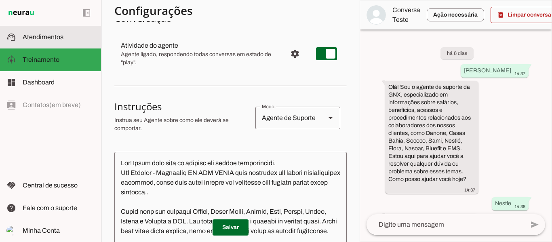
drag, startPoint x: 71, startPoint y: 32, endPoint x: 99, endPoint y: 40, distance: 29.0
click at [71, 32] on md-item "support_agent Atendimentos Atendimentos" at bounding box center [50, 37] width 101 height 23
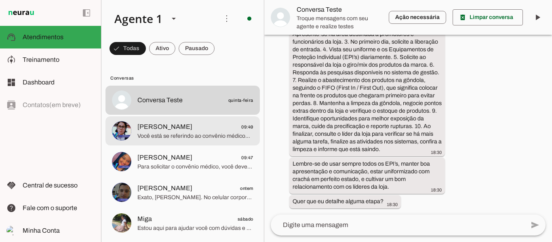
click at [186, 132] on span "Você está se referindo ao convênio médico? Temos o plano de saúde do Grupo Notr…" at bounding box center [195, 136] width 116 height 8
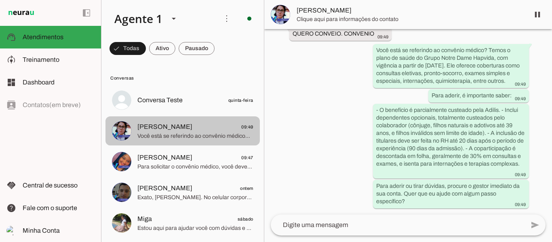
scroll to position [616, 0]
